Goal: Task Accomplishment & Management: Manage account settings

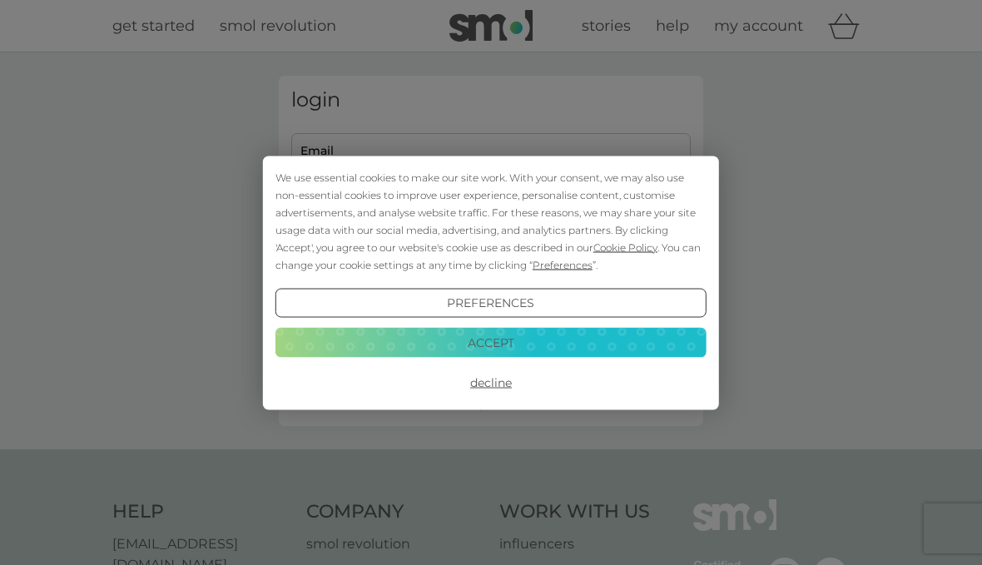
click at [594, 351] on button "Accept" at bounding box center [491, 343] width 431 height 30
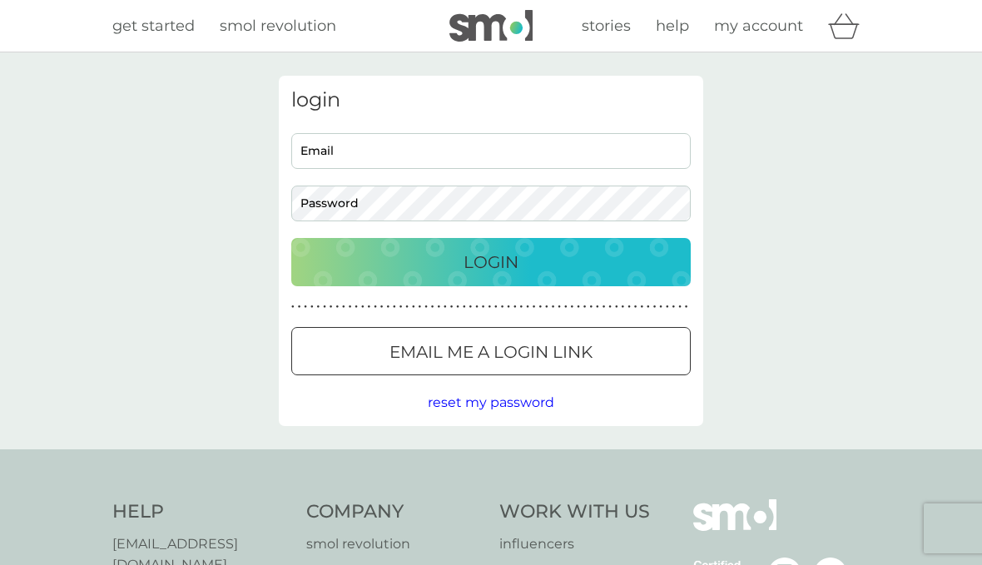
click at [588, 163] on input "Email" at bounding box center [491, 151] width 400 height 36
type input "[EMAIL_ADDRESS][DOMAIN_NAME]"
click at [491, 261] on button "Login" at bounding box center [491, 262] width 400 height 48
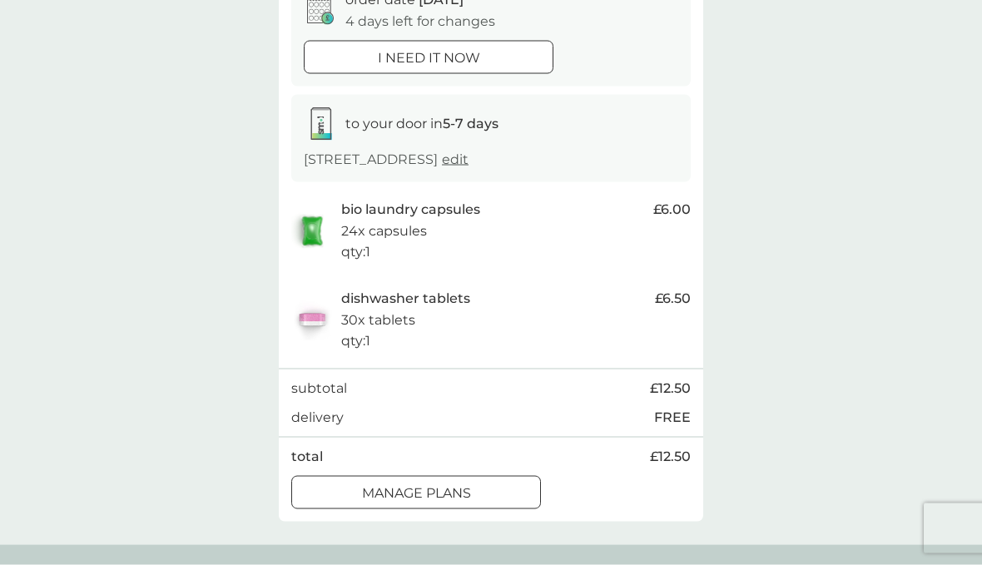
scroll to position [190, 0]
click at [456, 500] on button "manage plans" at bounding box center [416, 492] width 250 height 33
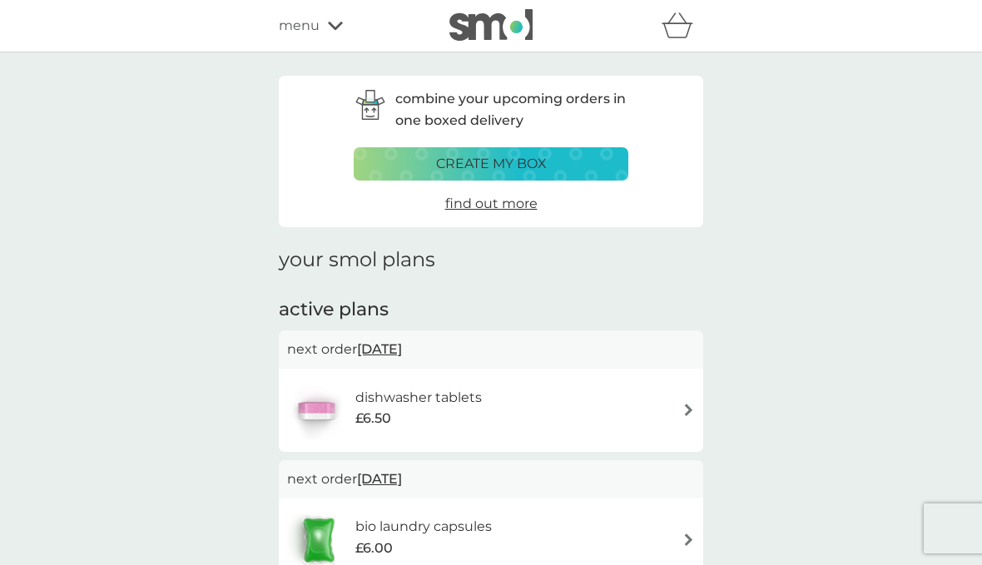
click at [396, 352] on span "13 Sep 2025" at bounding box center [379, 349] width 45 height 32
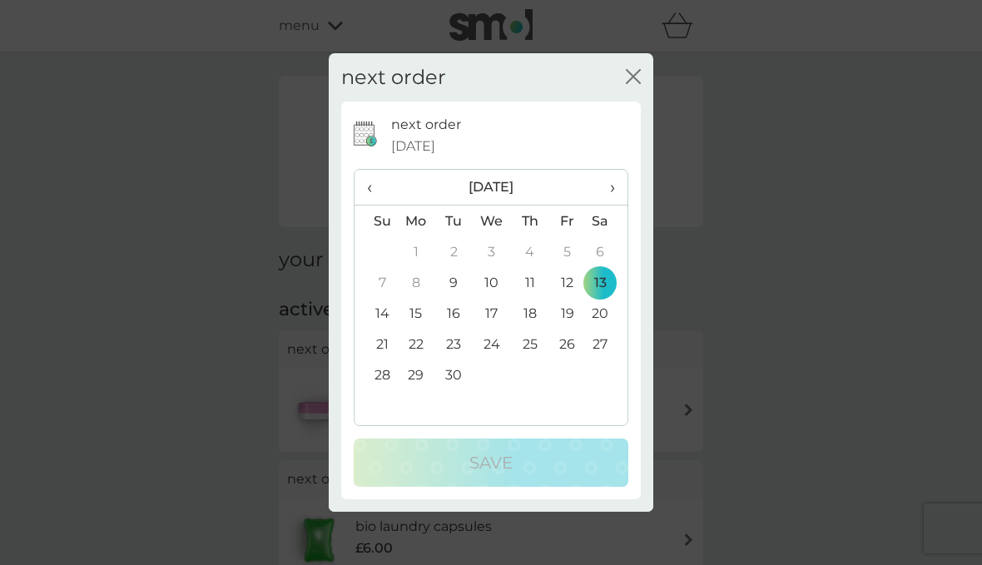
click at [450, 390] on td "30" at bounding box center [453, 375] width 37 height 31
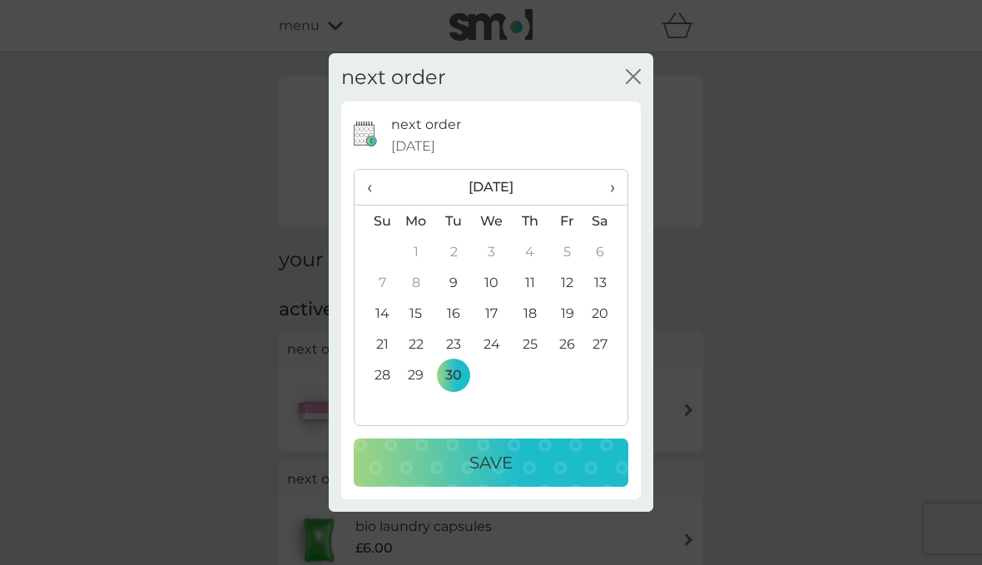
click at [500, 487] on button "Save" at bounding box center [491, 463] width 275 height 48
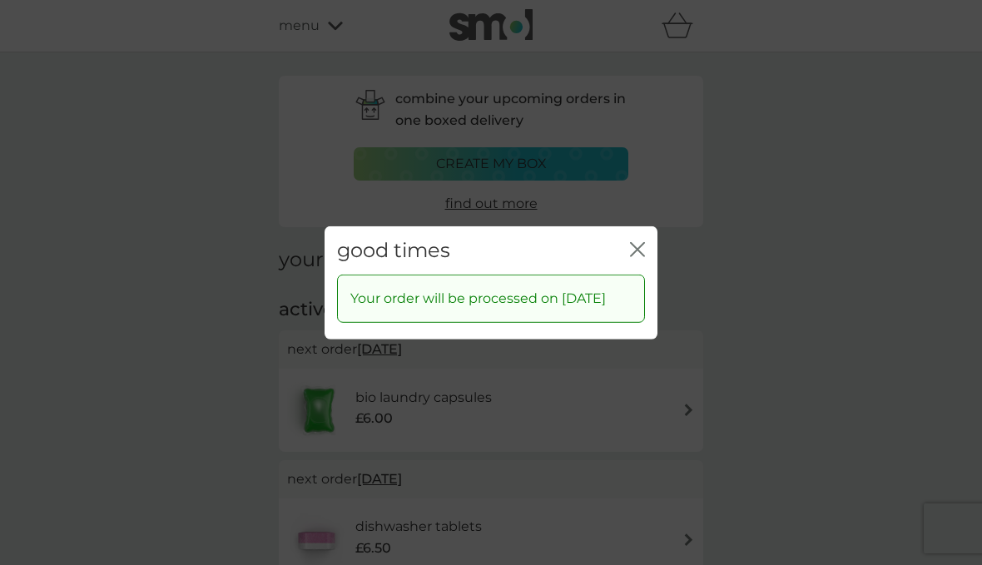
click at [643, 256] on icon "close" at bounding box center [637, 248] width 15 height 15
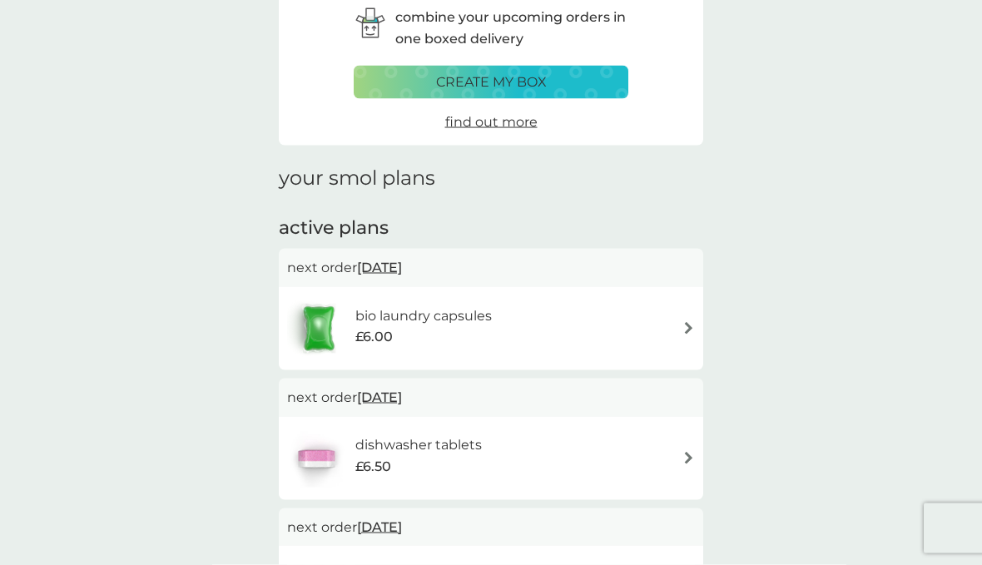
scroll to position [82, 0]
click at [672, 336] on div "bio laundry capsules £6.00" at bounding box center [491, 328] width 408 height 58
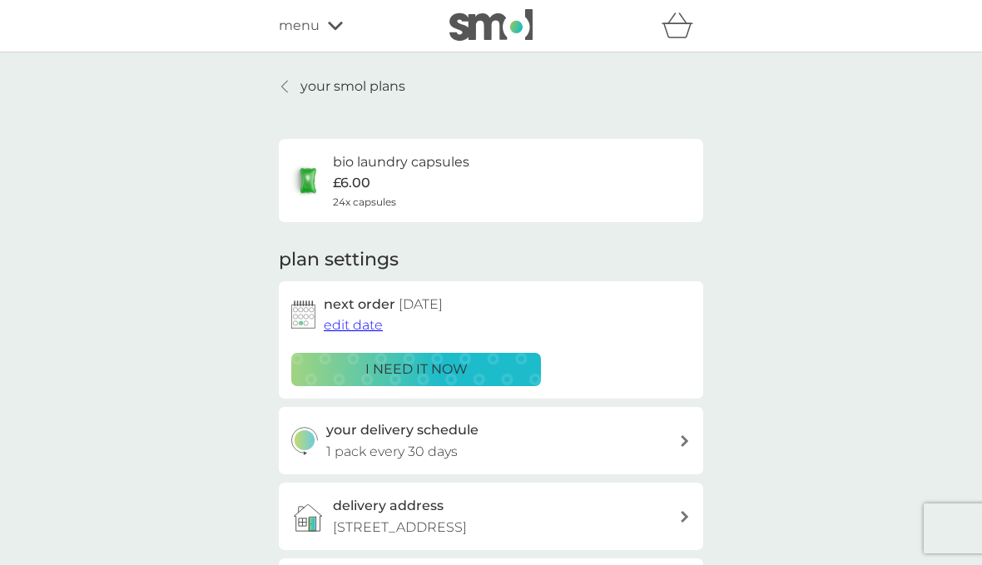
click at [347, 331] on button "edit date" at bounding box center [353, 326] width 59 height 22
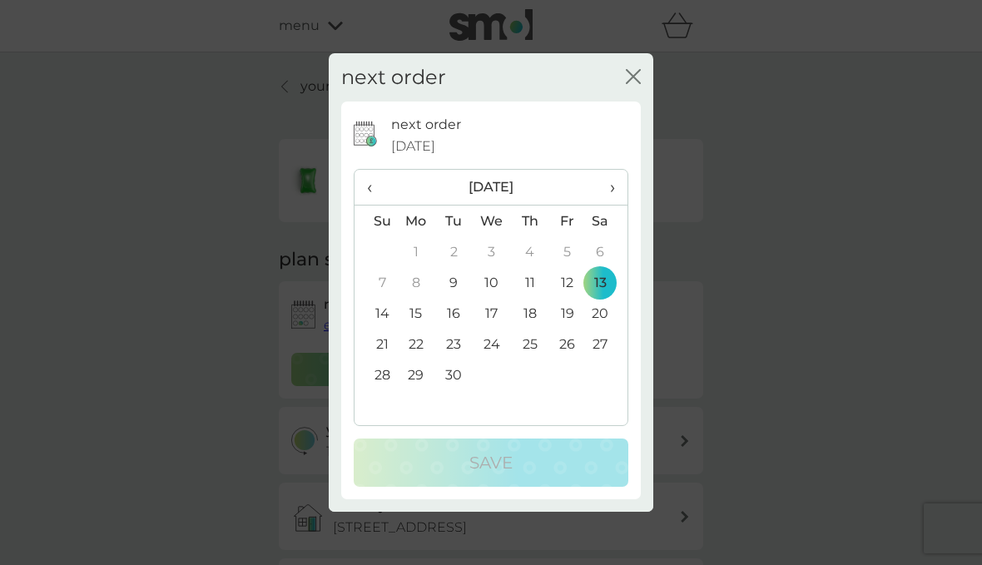
click at [455, 390] on td "30" at bounding box center [453, 375] width 37 height 31
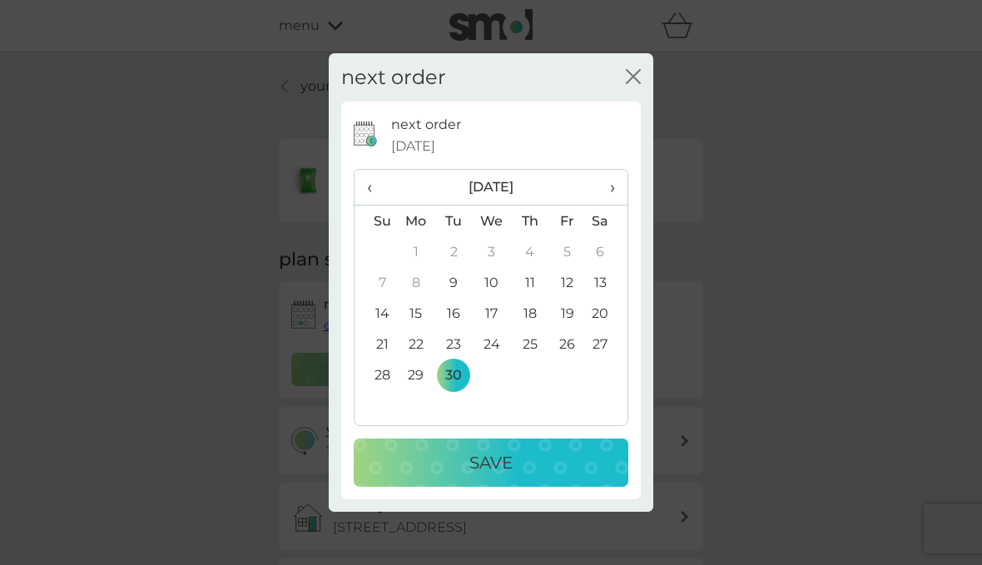
click at [558, 476] on div "Save" at bounding box center [490, 463] width 241 height 27
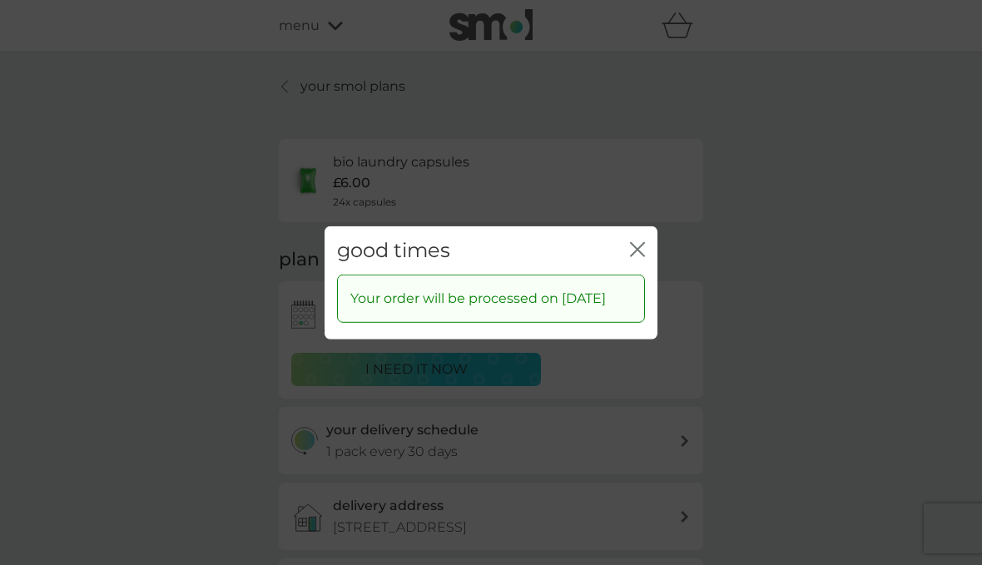
click at [626, 275] on div "good times close" at bounding box center [491, 250] width 333 height 49
click at [644, 256] on icon "close" at bounding box center [637, 248] width 15 height 15
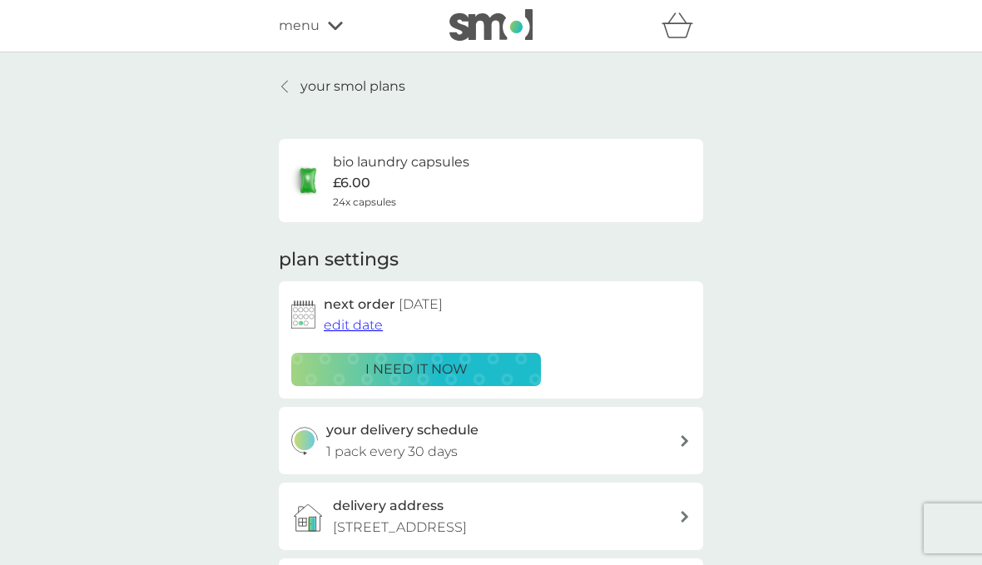
click at [356, 95] on p "your smol plans" at bounding box center [353, 87] width 105 height 22
